Goal: Information Seeking & Learning: Learn about a topic

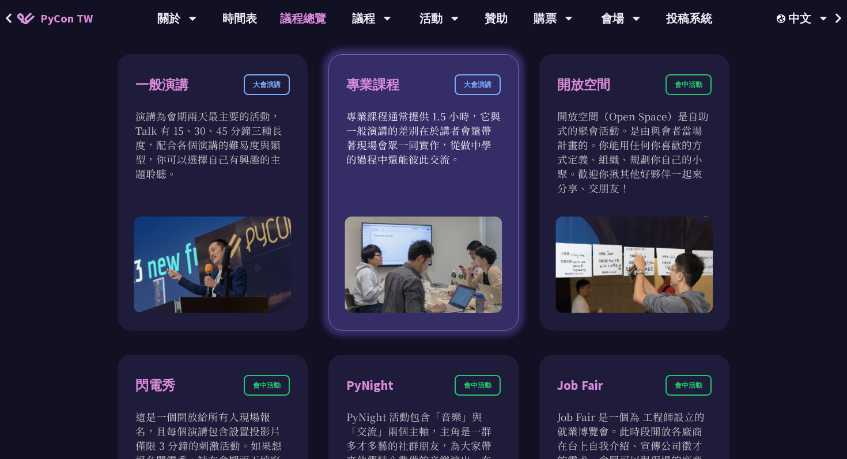
scroll to position [692, 0]
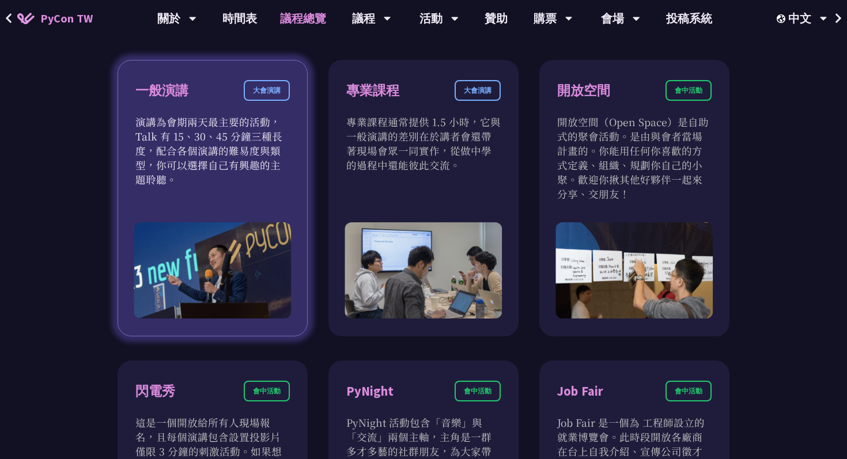
click at [242, 184] on p "演講為會期兩天最主要的活動，Talk 有 15、30、45 分鐘三種長度，配合各個演講的難易度與類型，你可以選擇自己有興趣的主題聆聽。" at bounding box center [212, 151] width 154 height 72
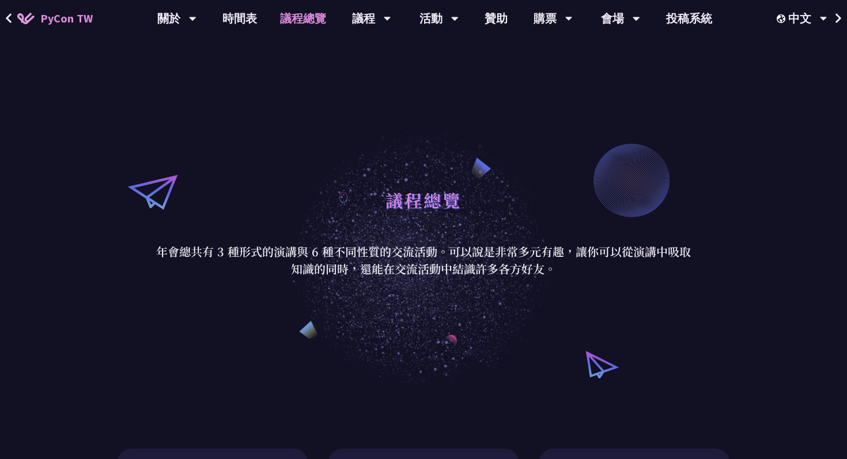
scroll to position [0, 0]
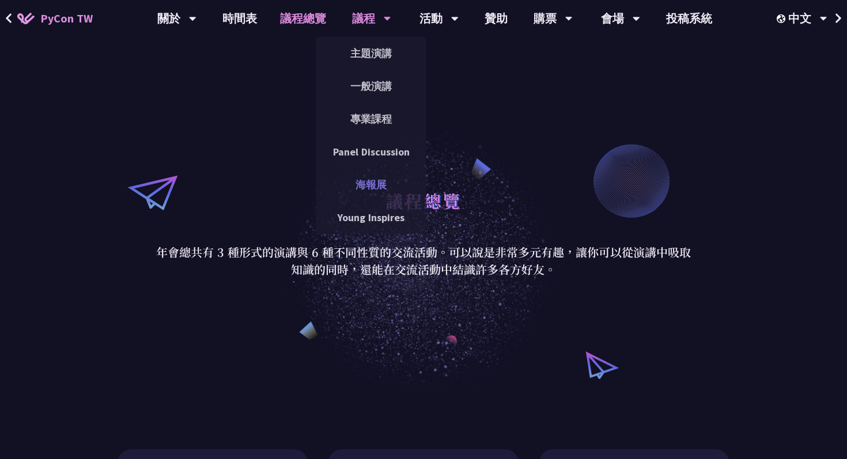
click at [352, 177] on link "海報展" at bounding box center [371, 184] width 111 height 27
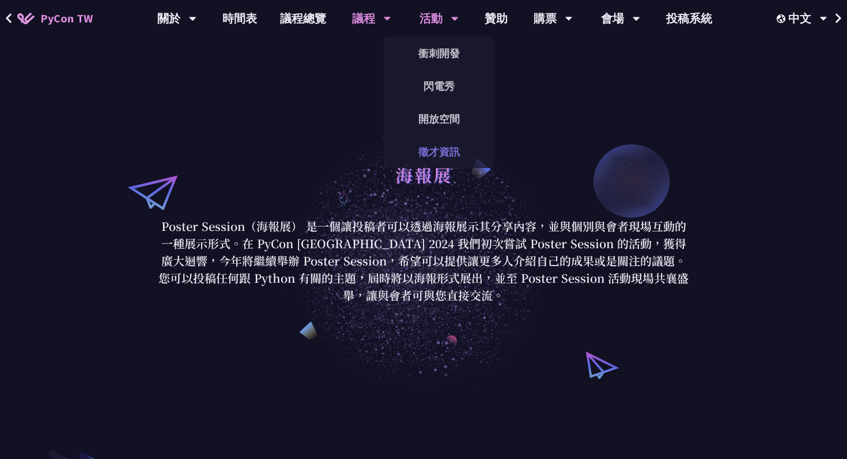
click at [427, 157] on link "徵才資訊" at bounding box center [439, 151] width 111 height 27
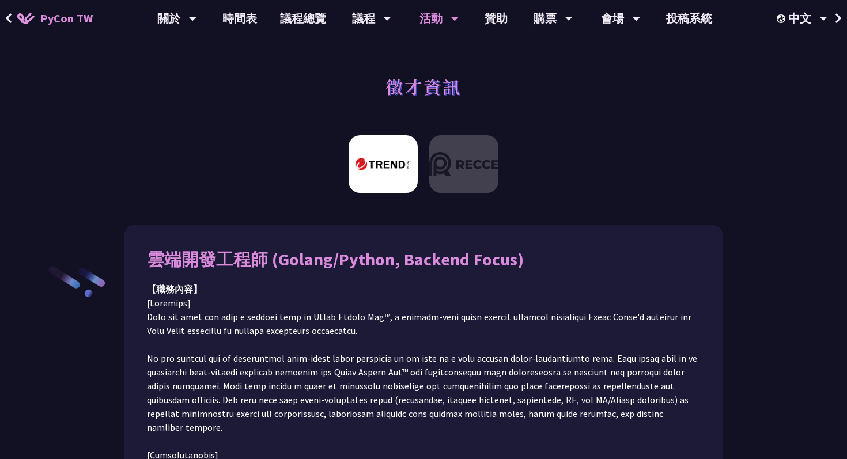
click at [479, 88] on div "徵才資訊" at bounding box center [423, 99] width 847 height 60
click at [477, 128] on div "徵才資訊" at bounding box center [423, 99] width 847 height 60
click at [475, 138] on img at bounding box center [463, 164] width 69 height 58
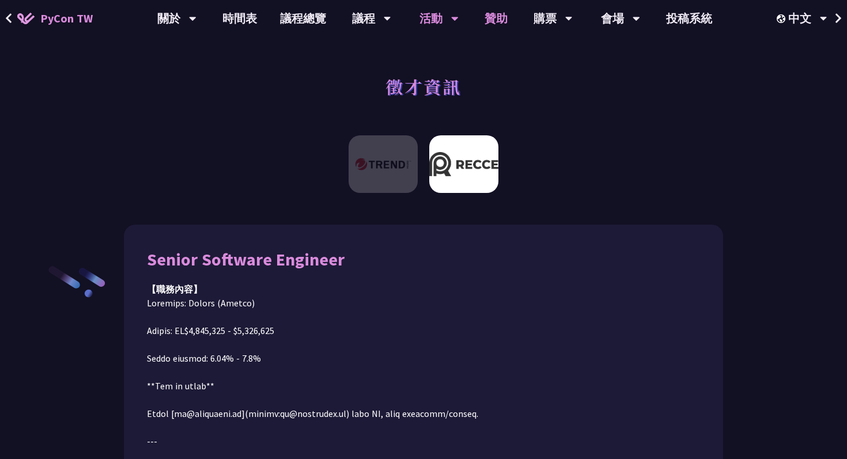
click at [492, 21] on link "贊助" at bounding box center [496, 18] width 46 height 37
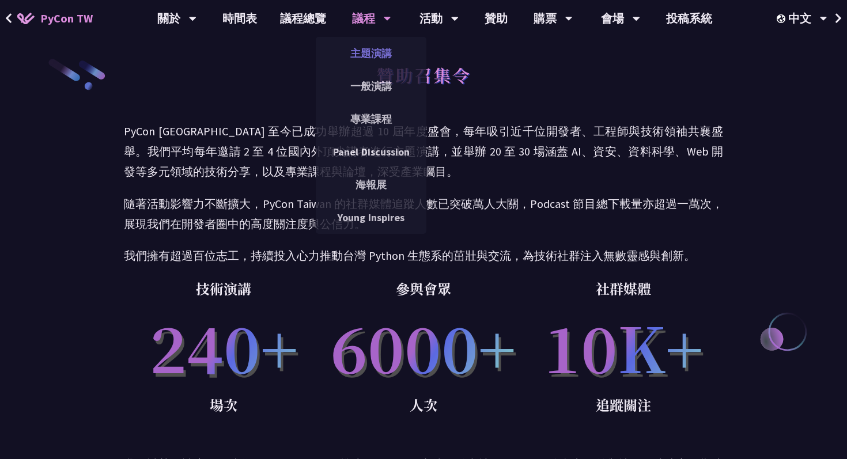
click at [384, 53] on link "主題演講" at bounding box center [371, 53] width 111 height 27
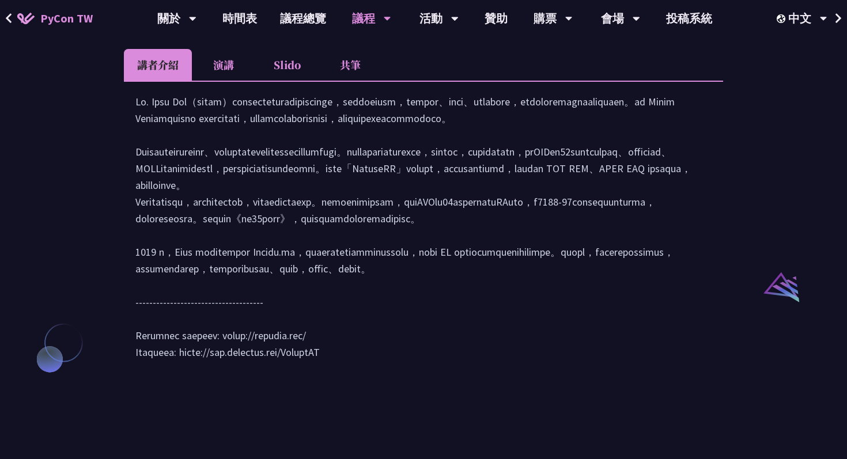
scroll to position [1052, 0]
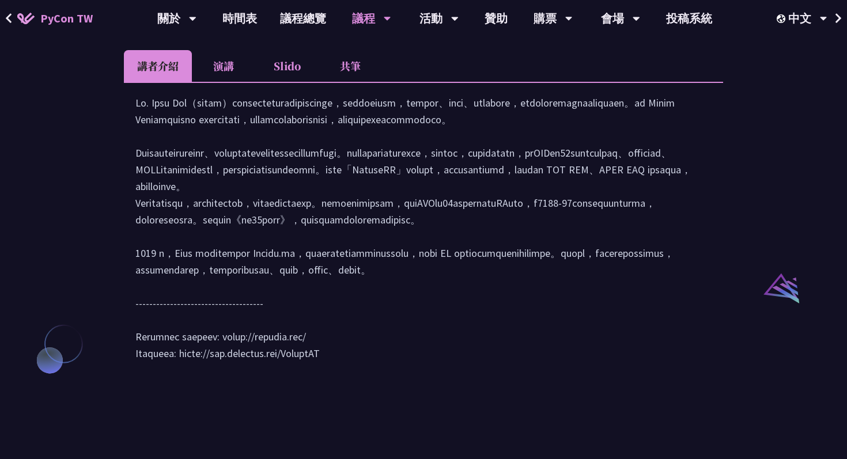
click at [226, 82] on li "演講" at bounding box center [223, 66] width 63 height 32
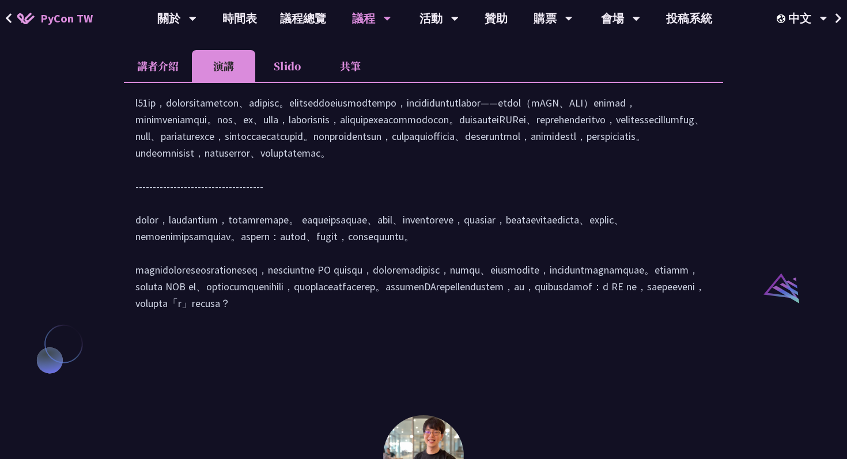
click at [263, 82] on li "Slido" at bounding box center [286, 66] width 63 height 32
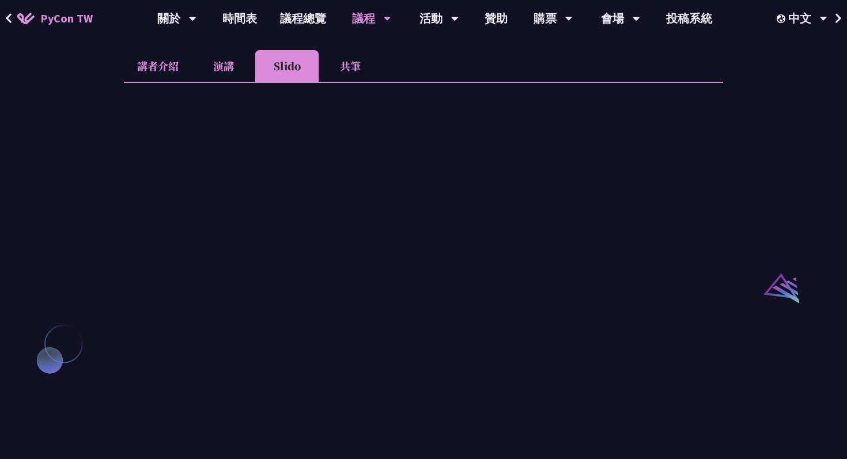
click at [312, 82] on li "Slido" at bounding box center [286, 66] width 63 height 32
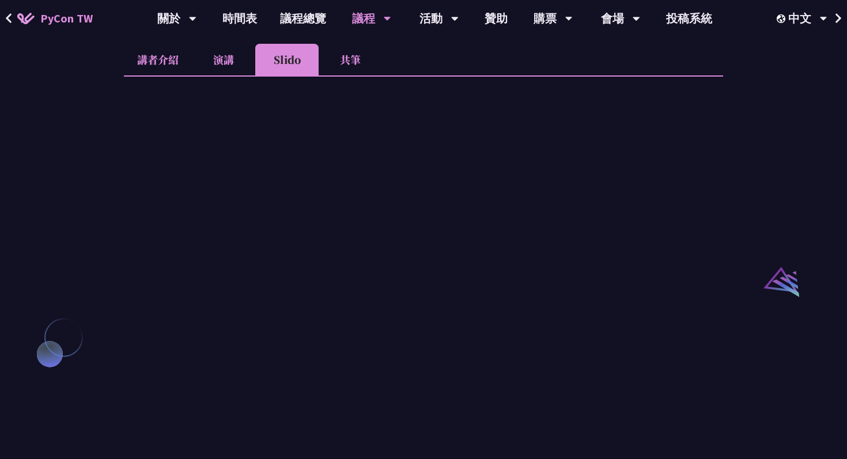
scroll to position [990, 0]
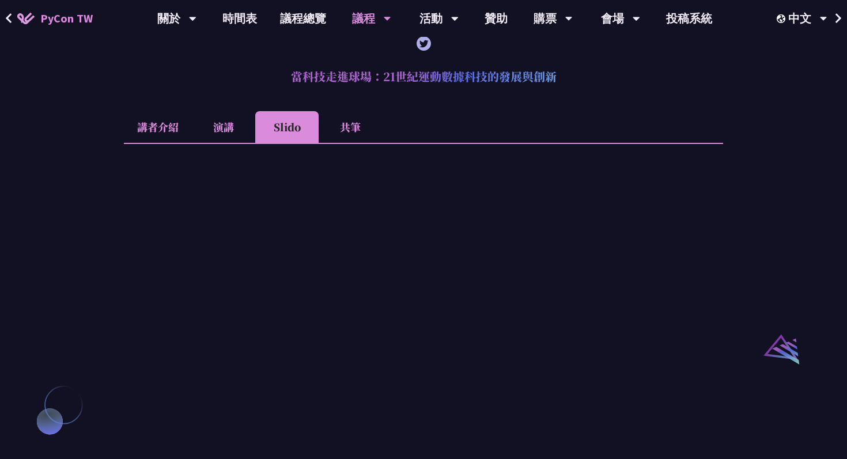
click at [341, 160] on div at bounding box center [423, 385] width 599 height 485
click at [352, 143] on li "共筆" at bounding box center [349, 127] width 63 height 32
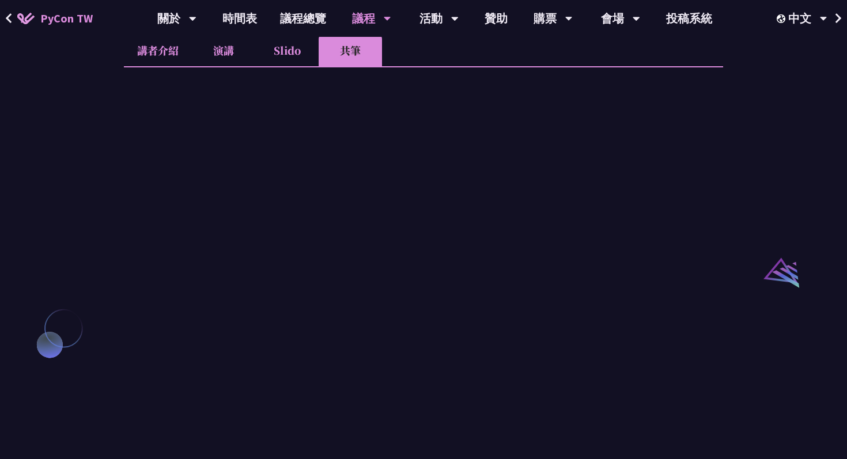
scroll to position [1069, 0]
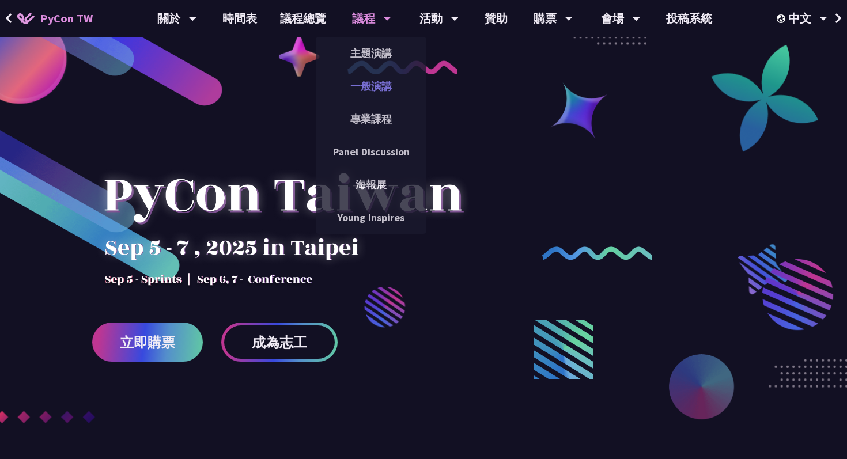
click at [363, 97] on link "一般演講" at bounding box center [371, 86] width 111 height 27
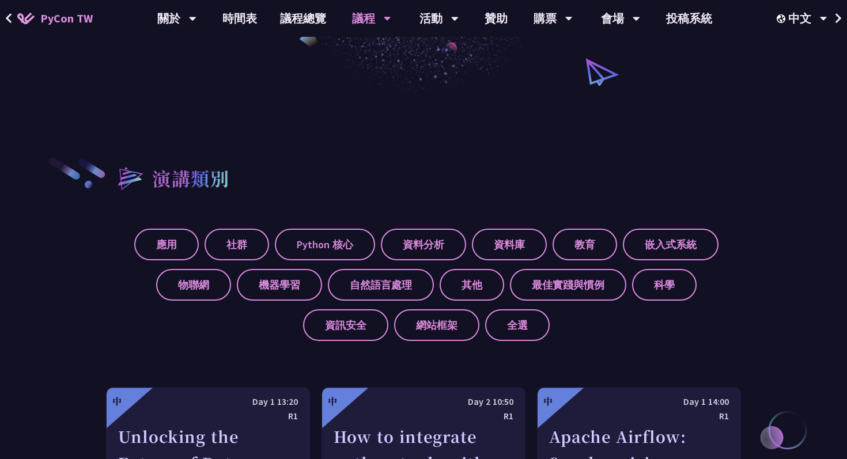
scroll to position [316, 0]
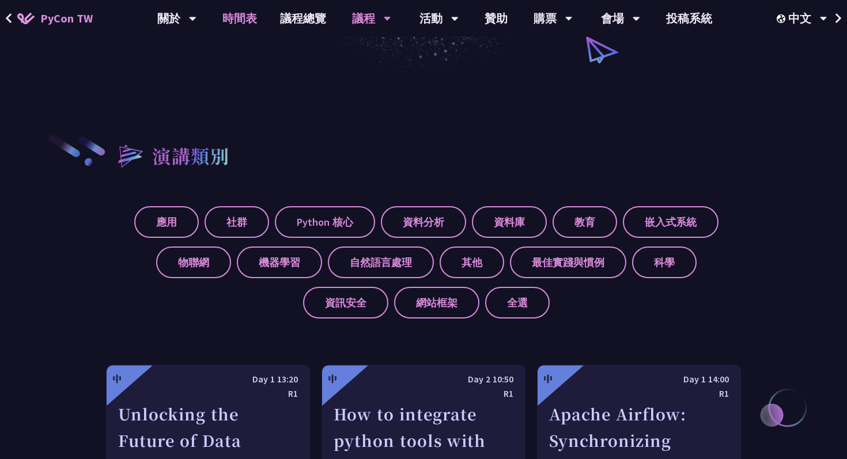
click at [232, 26] on link "時間表" at bounding box center [240, 18] width 58 height 37
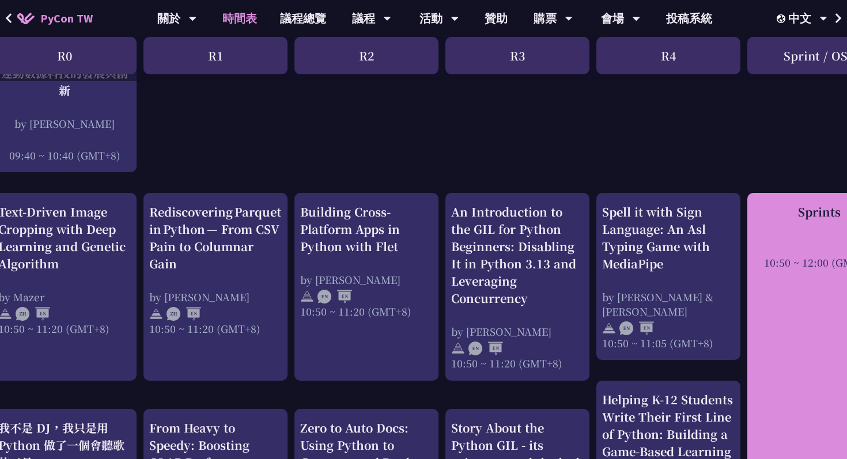
scroll to position [350, 0]
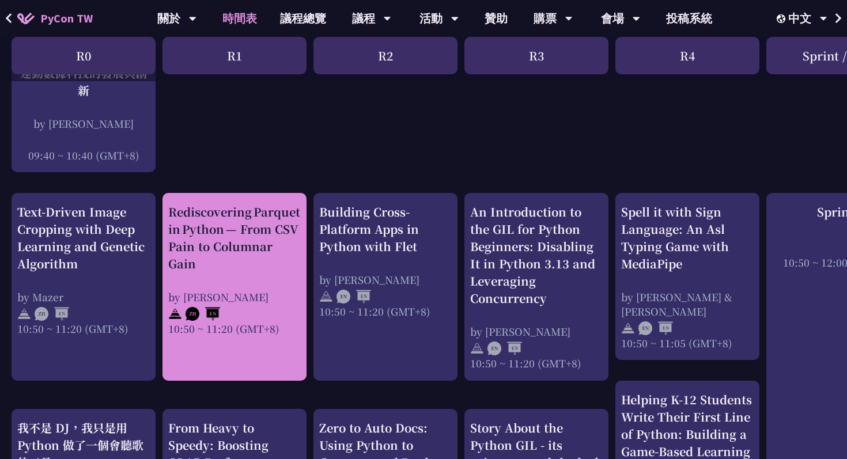
click at [257, 252] on div "Rediscovering Parquet in Python — From CSV Pain to Columnar Gain" at bounding box center [234, 237] width 132 height 69
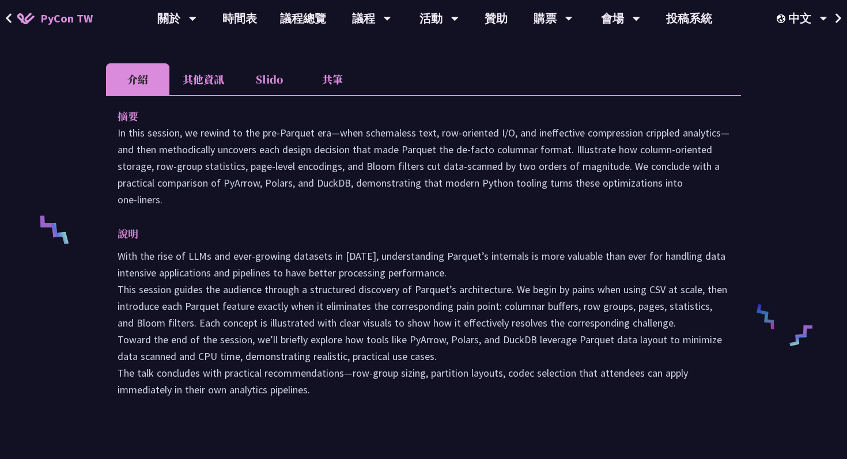
scroll to position [350, 0]
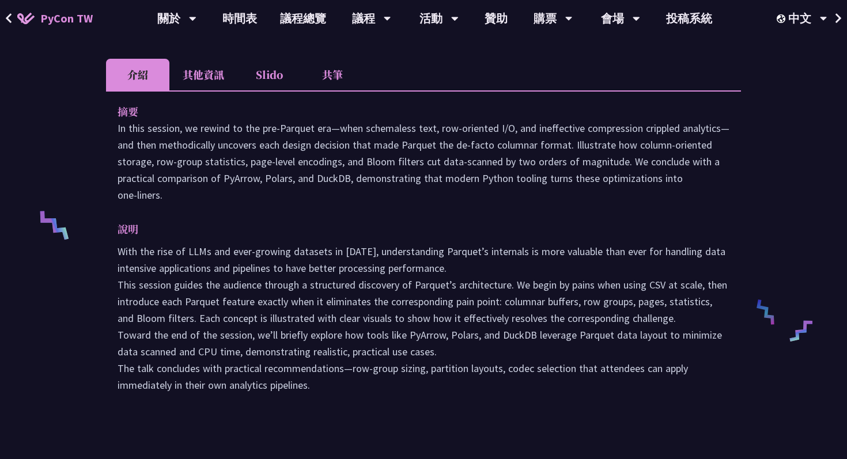
drag, startPoint x: 323, startPoint y: 370, endPoint x: 114, endPoint y: 118, distance: 327.6
click at [114, 118] on div "摘要 In this session, we rewind to the pre‑Parquet era—when schemaless text, row‑…" at bounding box center [423, 256] width 635 height 332
copy div "lo Ip dolo sitamet, co adipis el sed doe‑Tempori utl—etdo magnaaliqu enim, adm‑…"
click at [419, 149] on p "In this session, we rewind to the pre‑Parquet era—when schemaless text, row‑ori…" at bounding box center [423, 162] width 612 height 84
click at [8, 16] on icon at bounding box center [9, 18] width 6 height 10
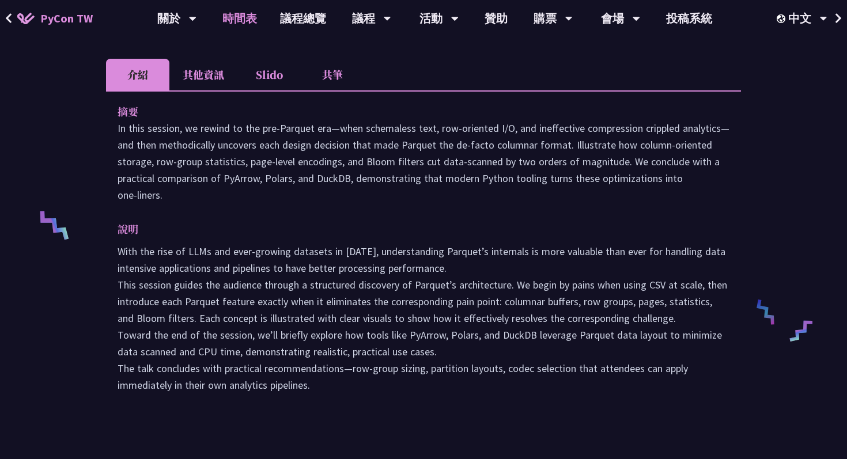
scroll to position [350, 0]
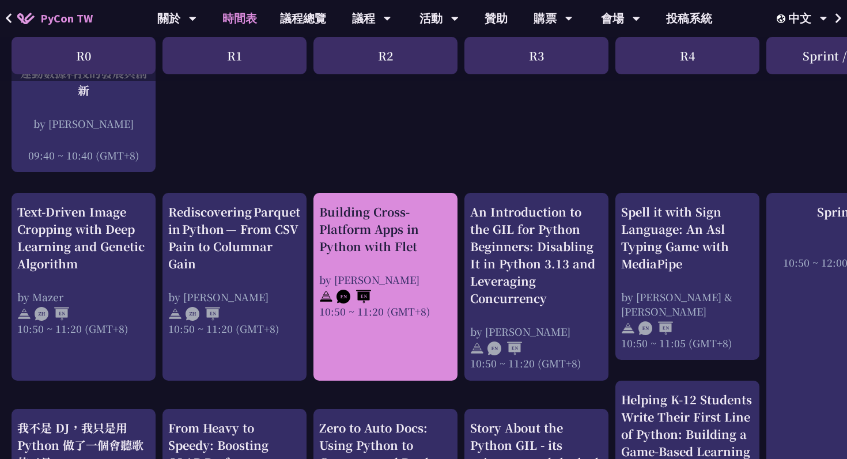
click at [406, 247] on div "Building Cross-Platform Apps in Python with Flet" at bounding box center [385, 229] width 132 height 52
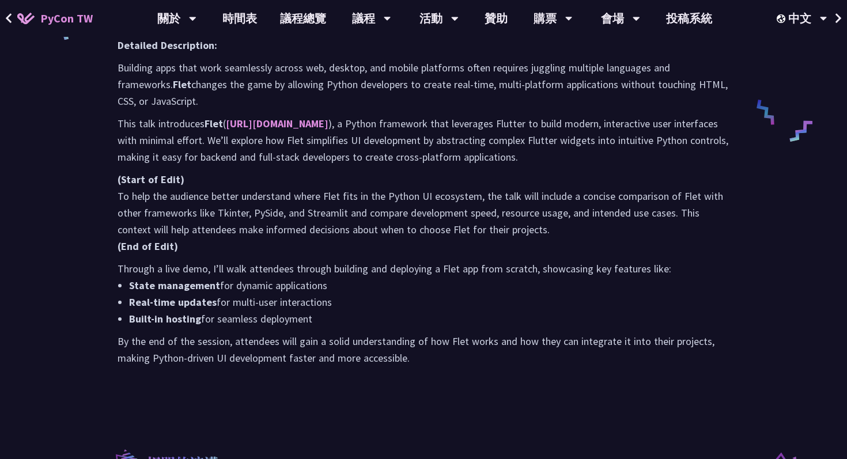
scroll to position [600, 0]
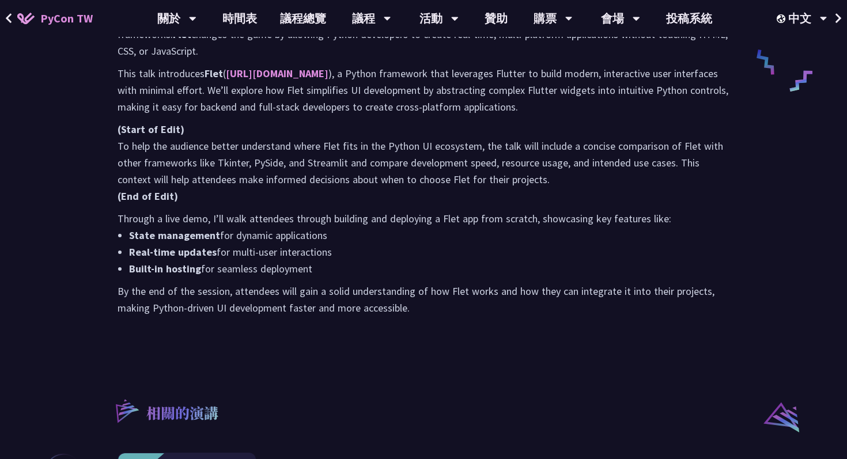
click at [434, 322] on div "摘要 Building cross-platform apps usually means juggling multiple languages and f…" at bounding box center [423, 80] width 635 height 527
copy div "lo Ipsumdol sitam-consecte adip elitsed doeiu temporin utlabore etdolorem ali e…"
drag, startPoint x: 434, startPoint y: 322, endPoint x: 103, endPoint y: 53, distance: 426.9
click at [103, 53] on div "Building Cross-Platform Apps in Python with Flet [PERSON_NAME] He is a versatil…" at bounding box center [423, 84] width 847 height 1368
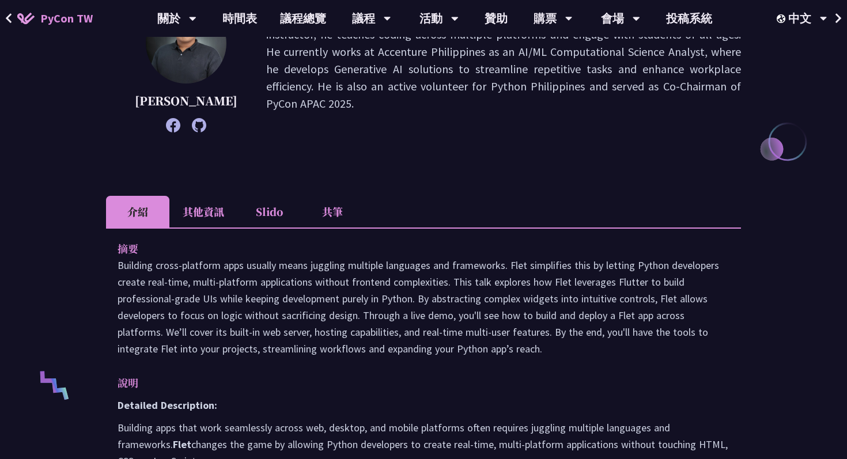
scroll to position [158, 0]
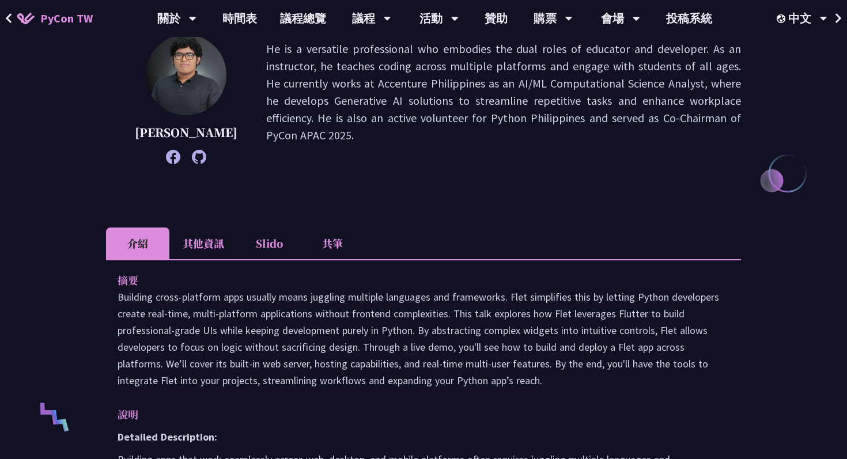
click at [477, 192] on div "[PERSON_NAME] He is a versatile professional who embodies the dual roles of edu…" at bounding box center [423, 117] width 635 height 164
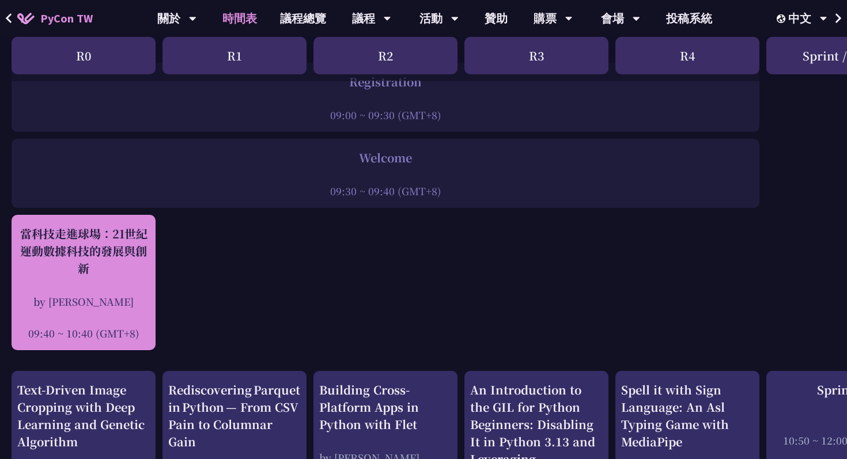
scroll to position [191, 0]
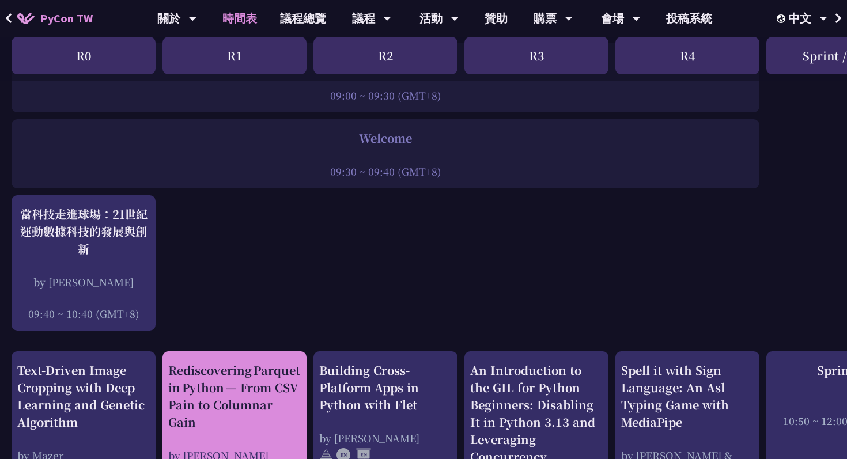
click at [244, 399] on div "Rediscovering Parquet in Python — From CSV Pain to Columnar Gain" at bounding box center [234, 396] width 132 height 69
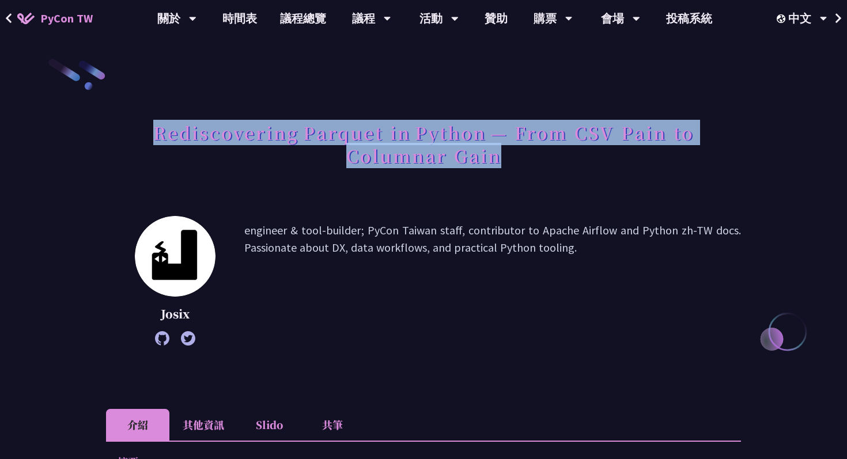
drag, startPoint x: 508, startPoint y: 164, endPoint x: 138, endPoint y: 132, distance: 371.1
click at [138, 132] on h1 "Rediscovering Parquet in Python — From CSV Pain to Columnar Gain" at bounding box center [423, 144] width 635 height 58
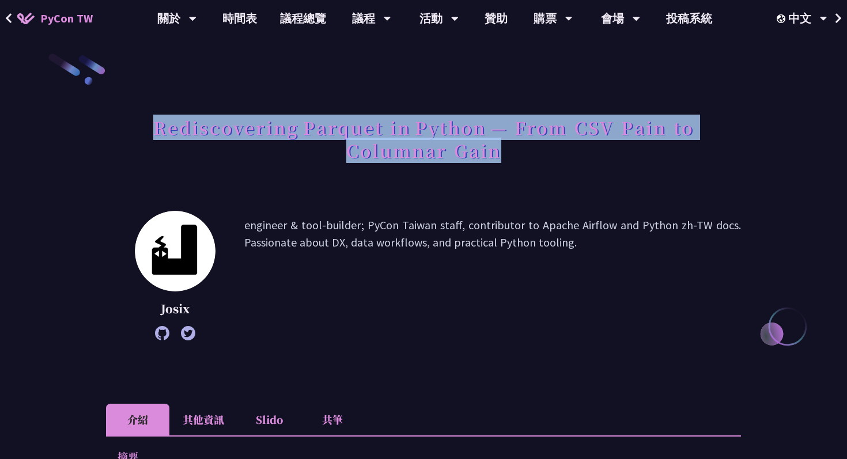
scroll to position [10, 0]
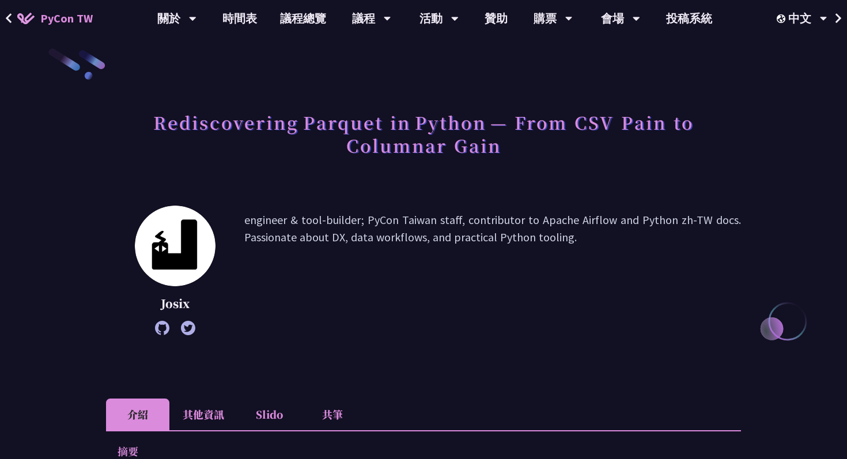
click at [340, 276] on p "engineer & tool-builder; PyCon Taiwan staff, contributor to Apache Airflow and …" at bounding box center [492, 270] width 496 height 118
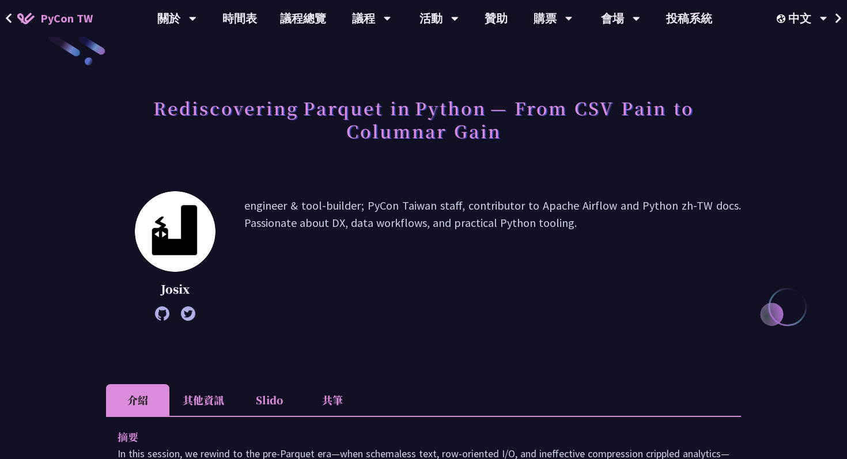
scroll to position [0, 0]
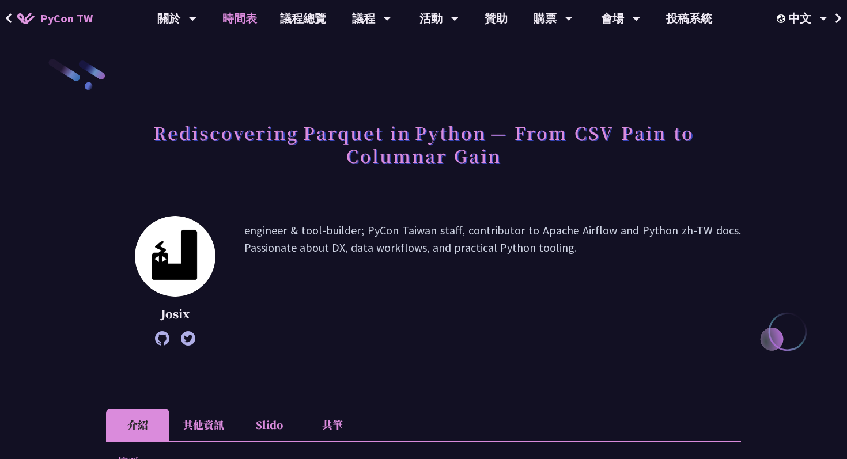
click at [229, 17] on link "時間表" at bounding box center [240, 18] width 58 height 37
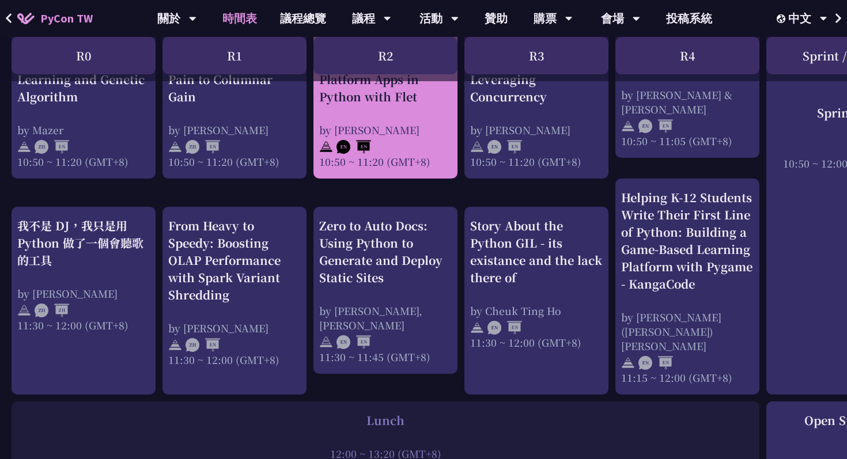
scroll to position [567, 0]
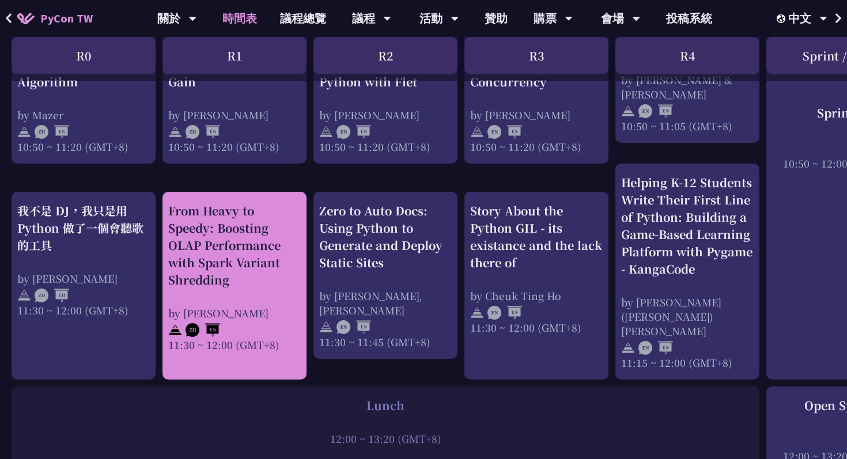
click at [185, 257] on div "From Heavy to Speedy: Boosting OLAP Performance with Spark Variant Shredding" at bounding box center [234, 245] width 132 height 86
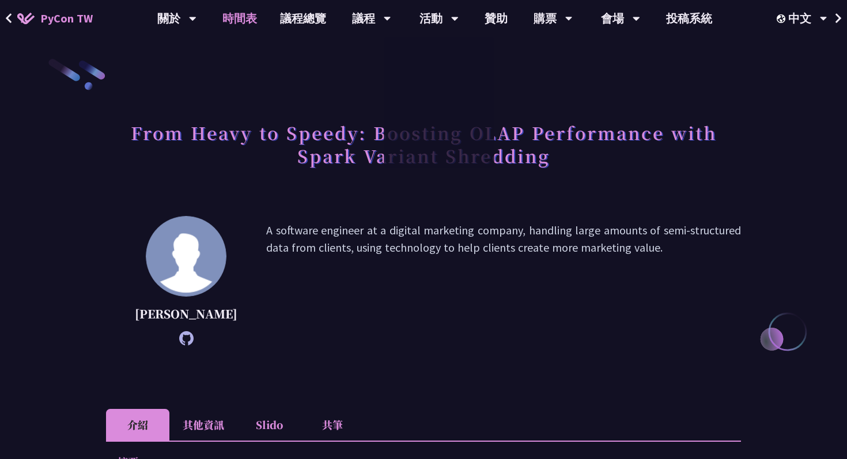
click at [248, 18] on link "時間表" at bounding box center [240, 18] width 58 height 37
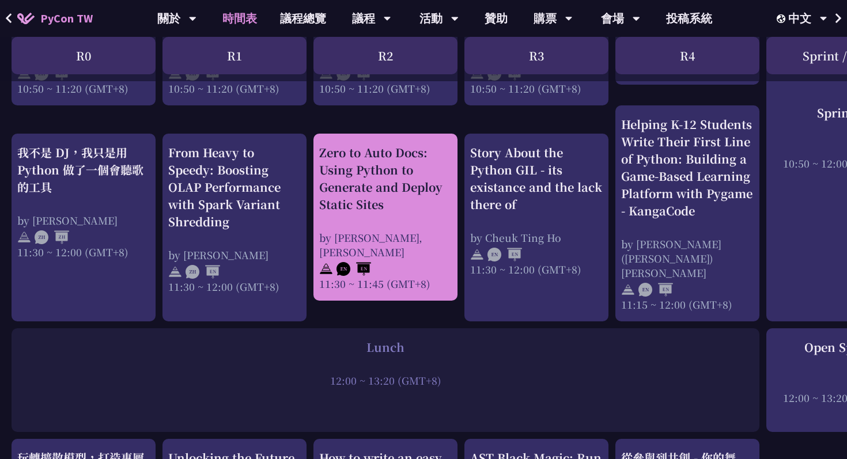
scroll to position [624, 0]
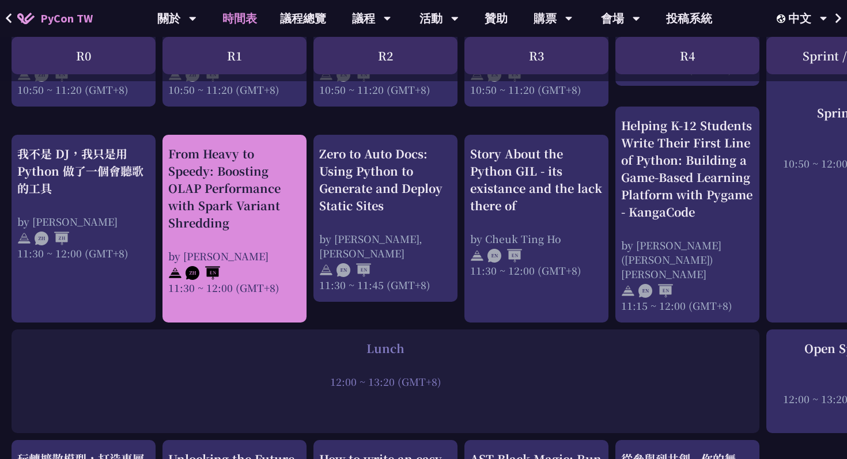
click at [227, 166] on div "From Heavy to Speedy: Boosting OLAP Performance with Spark Variant Shredding" at bounding box center [234, 188] width 132 height 86
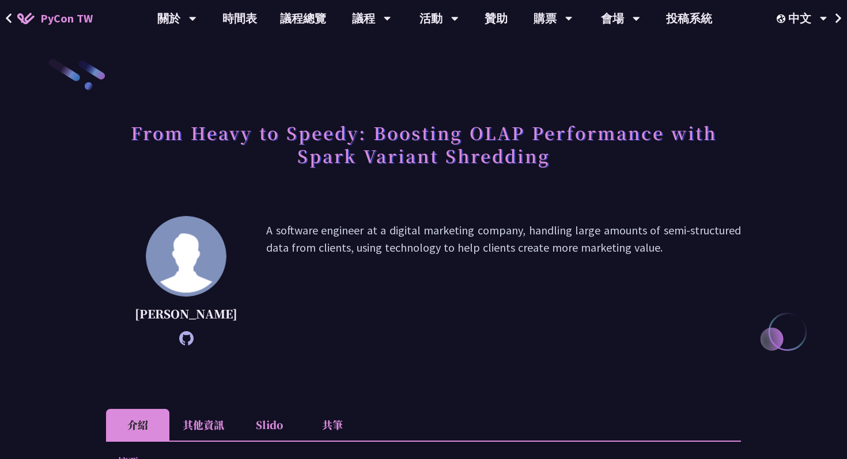
click at [10, 13] on icon at bounding box center [9, 18] width 6 height 10
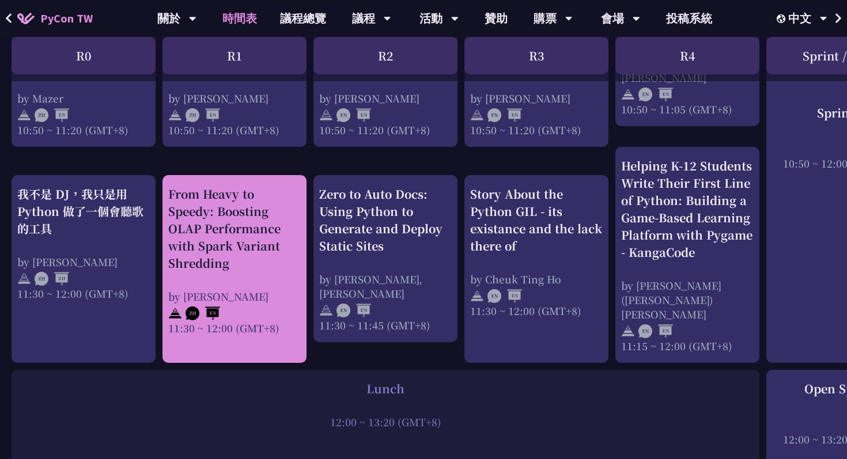
scroll to position [578, 0]
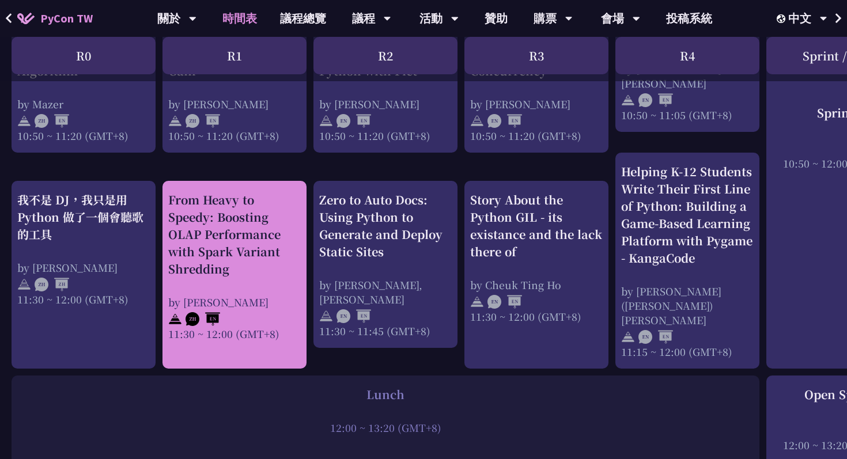
click at [225, 233] on div "From Heavy to Speedy: Boosting OLAP Performance with Spark Variant Shredding" at bounding box center [234, 234] width 132 height 86
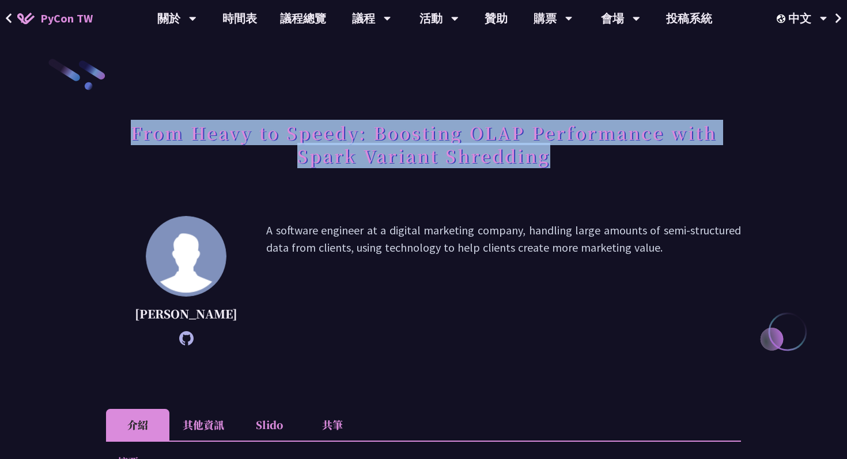
copy h1 "From Heavy to Speedy: Boosting OLAP Performance with Spark Variant Shredding"
drag, startPoint x: 551, startPoint y: 155, endPoint x: 0, endPoint y: 84, distance: 555.1
click at [0, 84] on div "From Heavy to Speedy: Boosting OLAP Performance with Spark Variant Shredding [P…" at bounding box center [423, 441] width 847 height 883
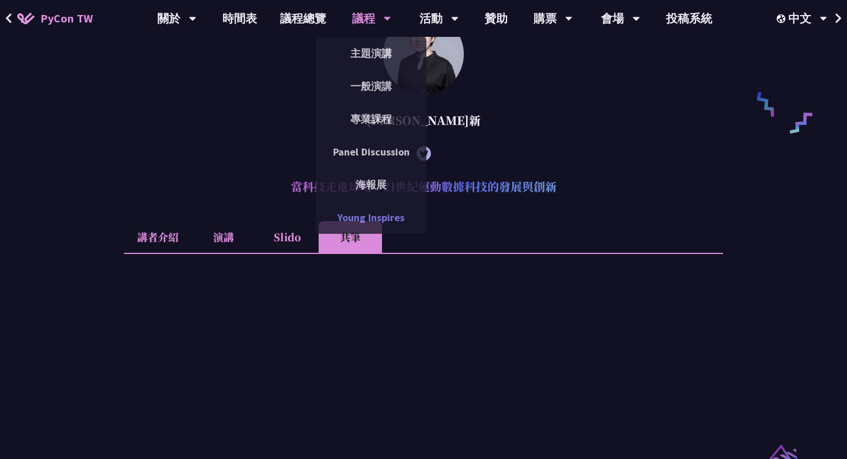
scroll to position [924, 0]
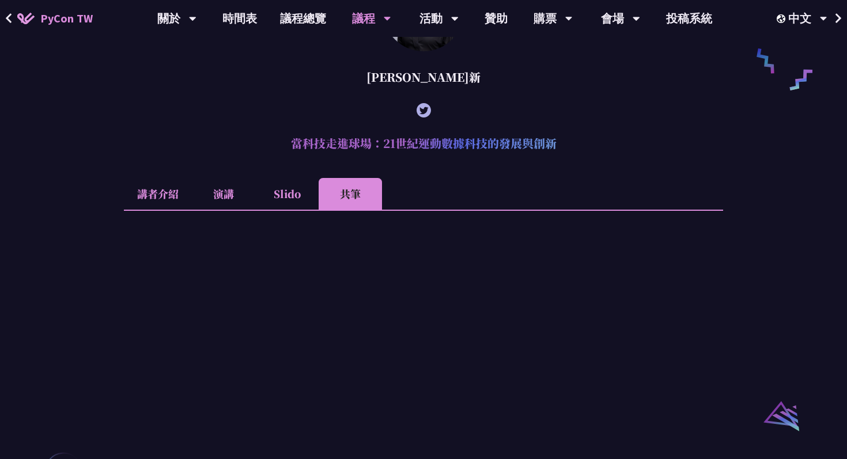
click at [229, 210] on li "演講" at bounding box center [223, 194] width 63 height 32
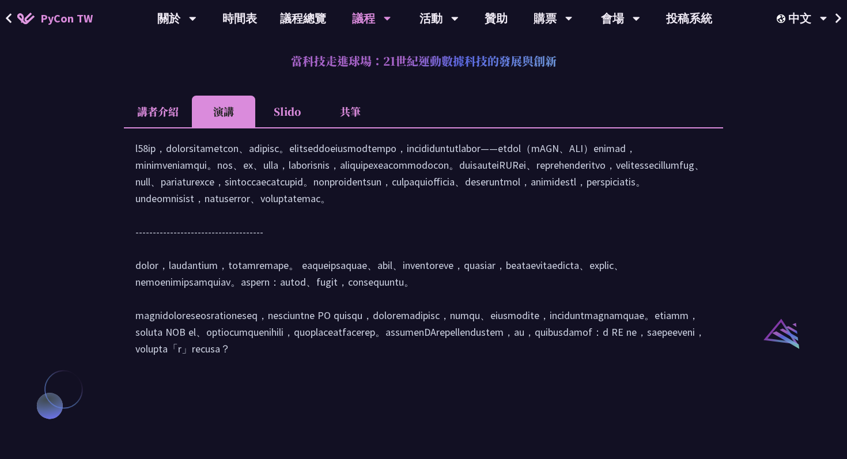
scroll to position [1001, 0]
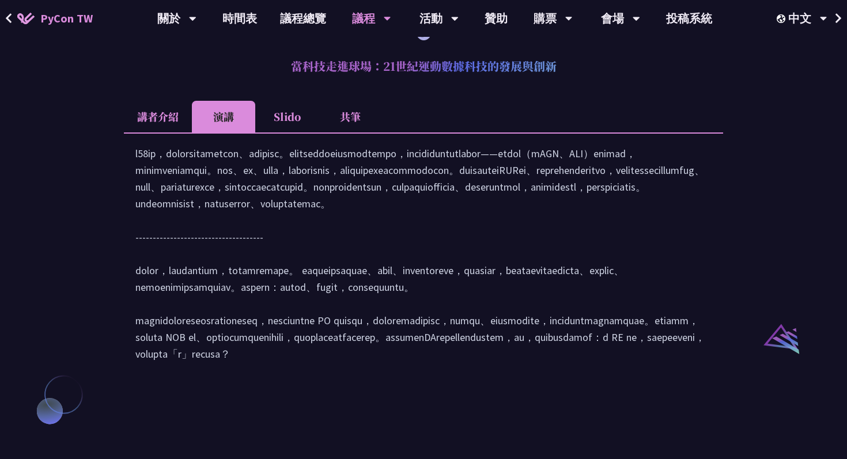
click at [291, 131] on li "Slido" at bounding box center [286, 117] width 63 height 32
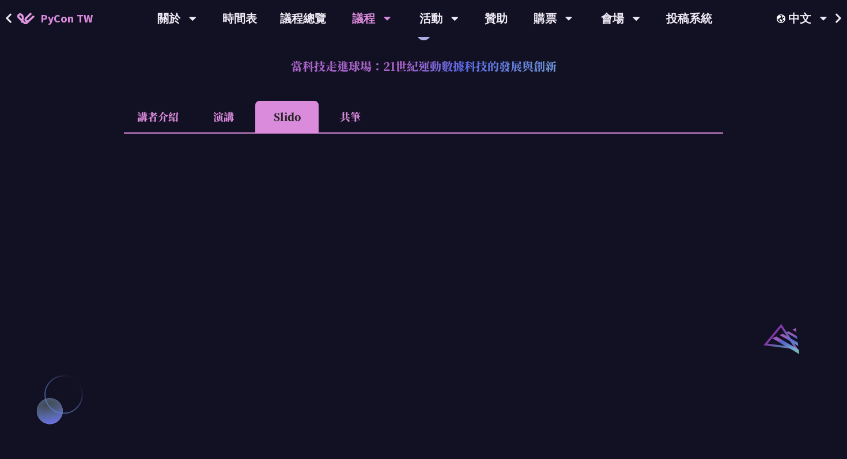
click at [346, 132] on li "共筆" at bounding box center [349, 117] width 63 height 32
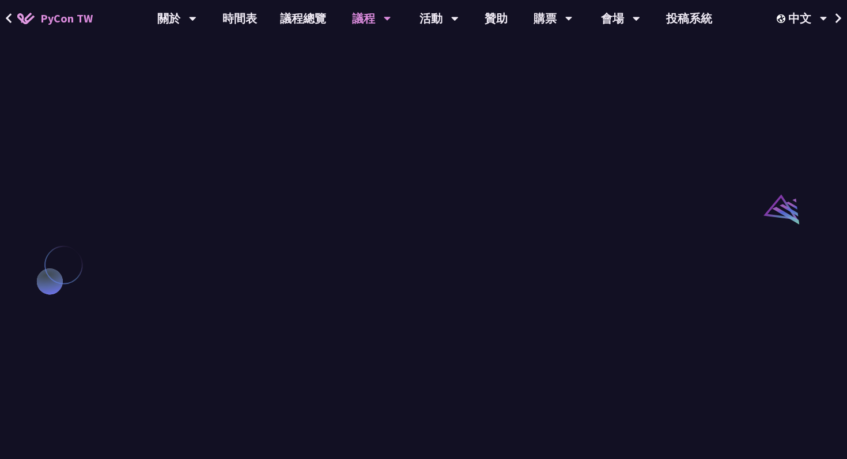
scroll to position [1081, 0]
